Goal: Obtain resource: Download file/media

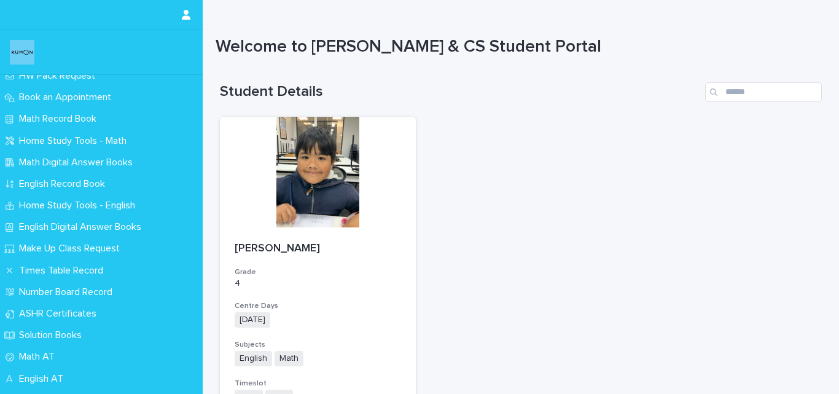
scroll to position [49, 0]
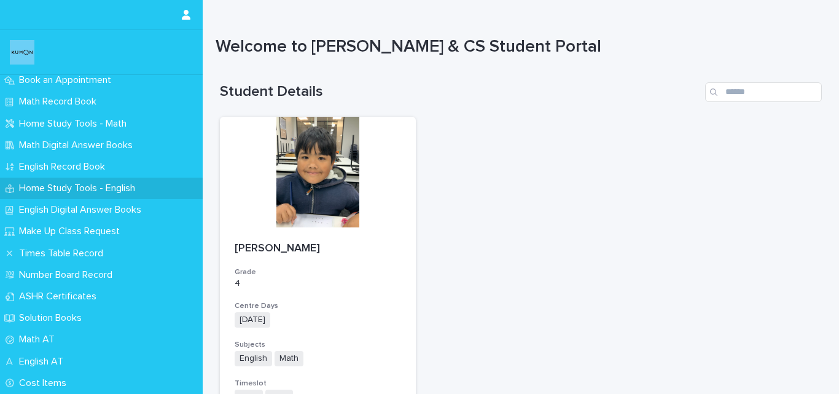
click at [82, 182] on p "Home Study Tools - English" at bounding box center [79, 188] width 131 height 12
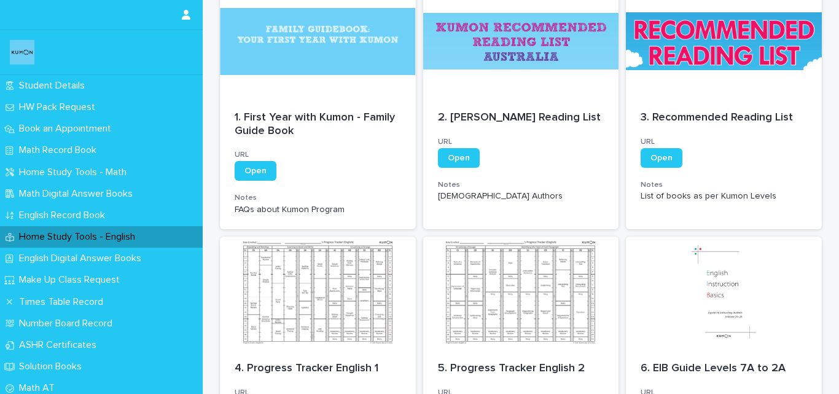
scroll to position [87, 0]
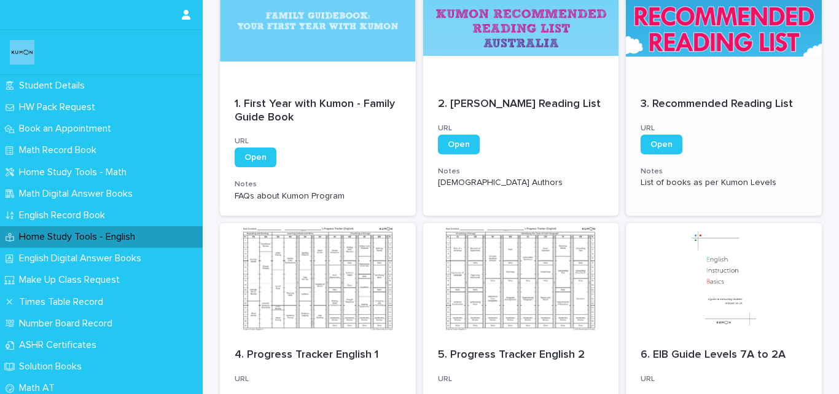
click at [729, 102] on p "3. Recommended Reading List" at bounding box center [724, 105] width 166 height 14
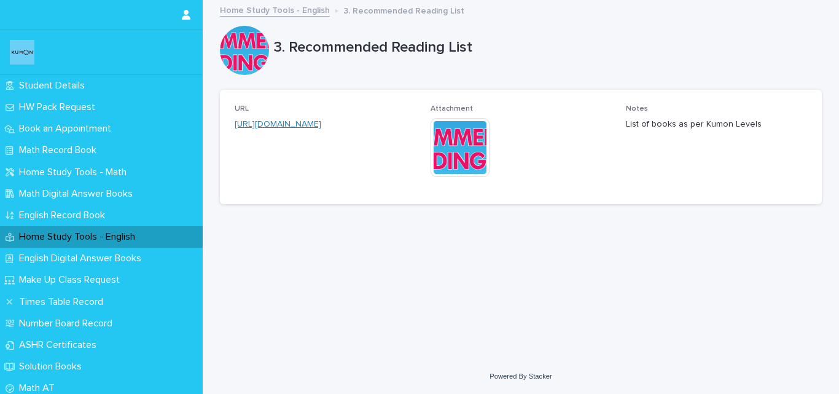
click at [321, 120] on link "https://e749d921-ed29-4a01-b462-0aa1315d8e58.filesusr.com/ugd/deb581_7f8c5cc190…" at bounding box center [278, 124] width 87 height 9
